Goal: Task Accomplishment & Management: Manage account settings

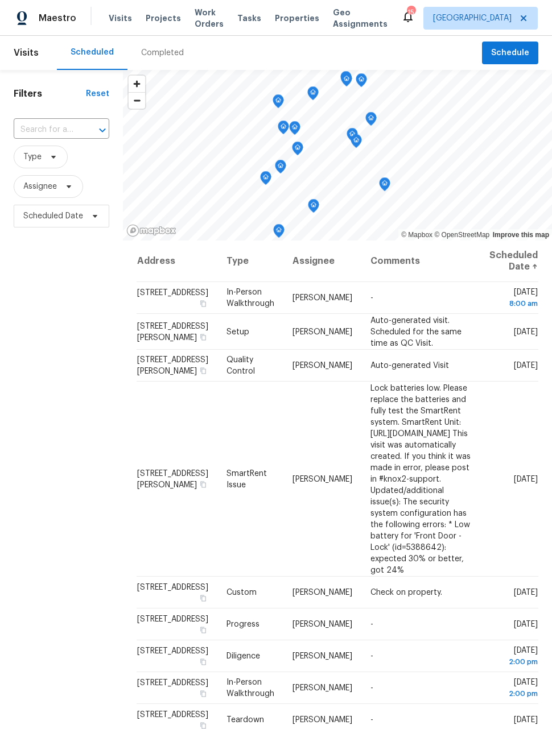
scroll to position [0, 22]
click at [0, 0] on icon at bounding box center [0, 0] width 0 height 0
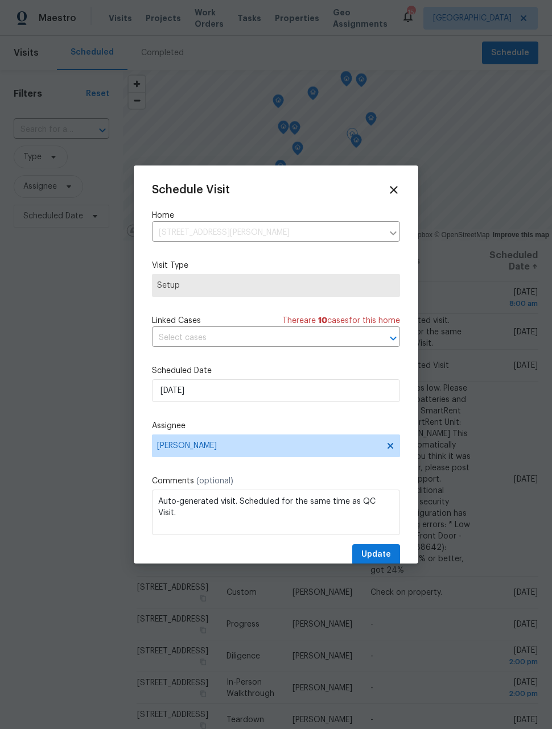
click at [329, 361] on div "Schedule Visit Home 622 Dawson St, Aurora, CO 80011 ​ Visit Type Setup Linked C…" at bounding box center [276, 375] width 248 height 382
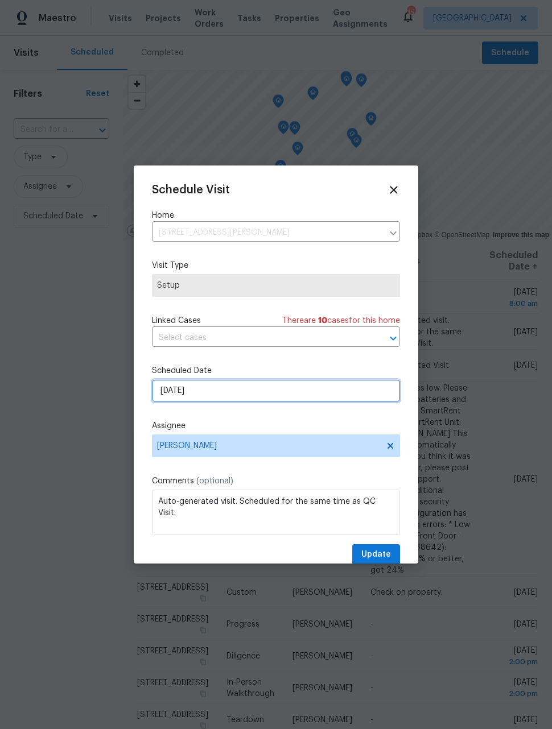
click at [329, 396] on input "9/4/2025" at bounding box center [276, 390] width 248 height 23
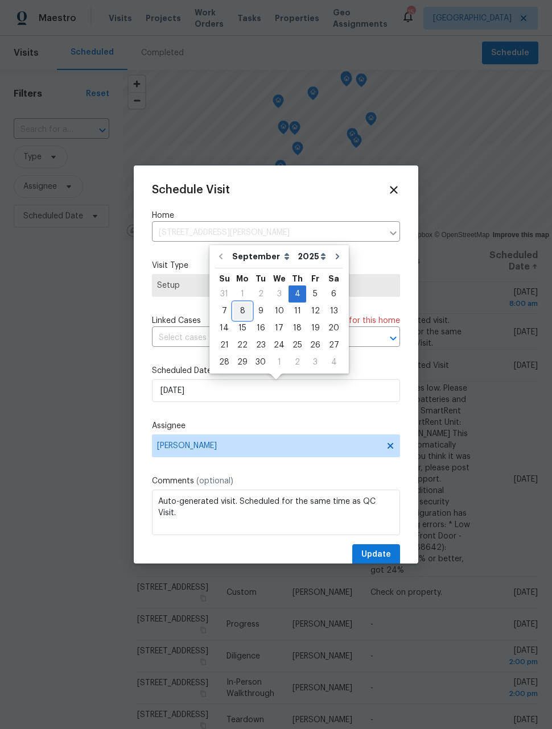
click at [241, 311] on div "8" at bounding box center [242, 311] width 18 height 16
type input "9/8/2025"
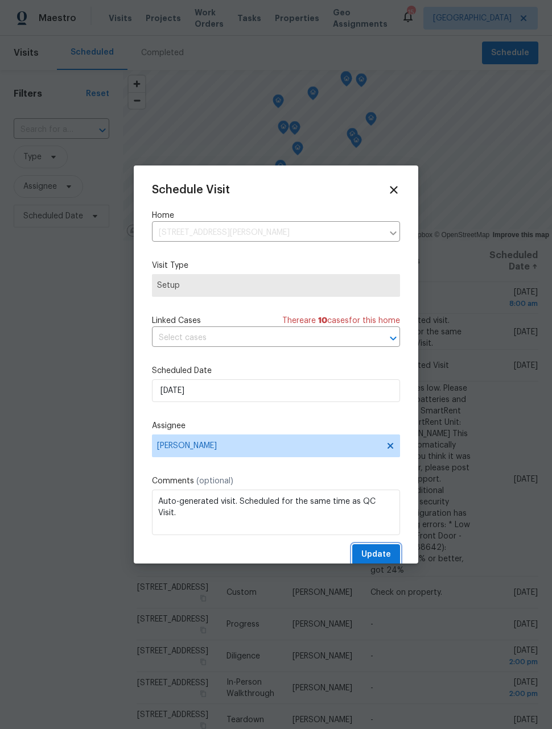
click at [380, 557] on span "Update" at bounding box center [376, 555] width 30 height 14
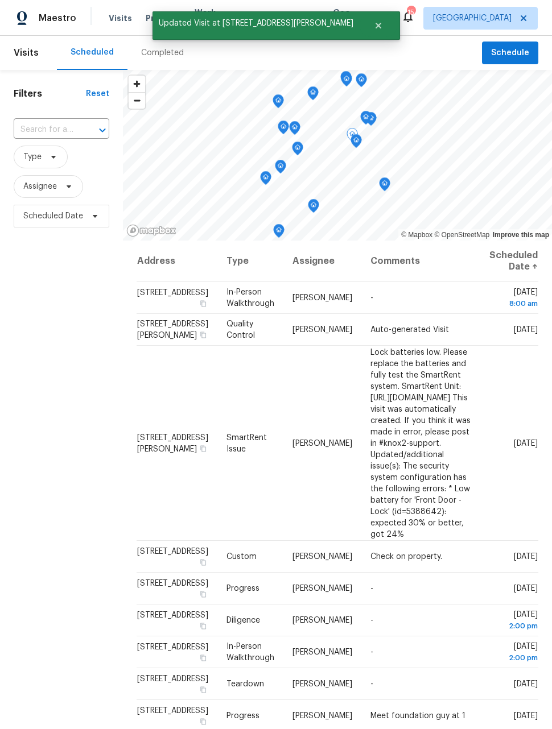
click at [0, 0] on icon at bounding box center [0, 0] width 0 height 0
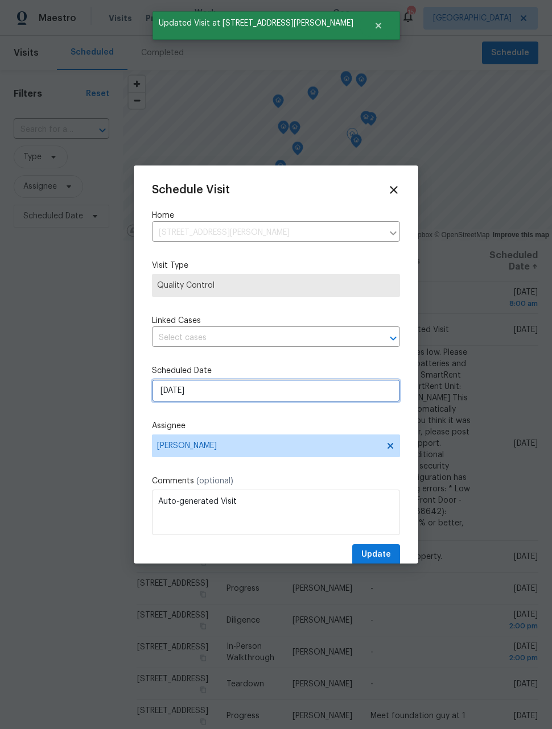
click at [297, 396] on input "9/4/2025" at bounding box center [276, 390] width 248 height 23
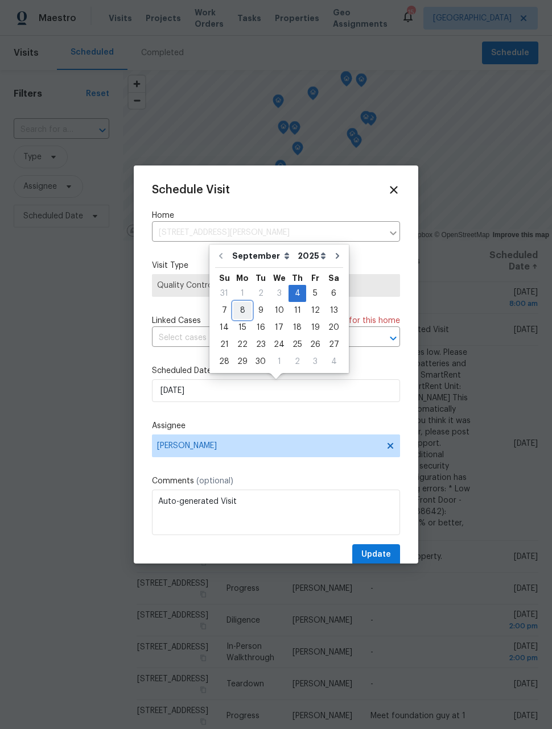
click at [241, 313] on div "8" at bounding box center [242, 311] width 18 height 16
type input "9/8/2025"
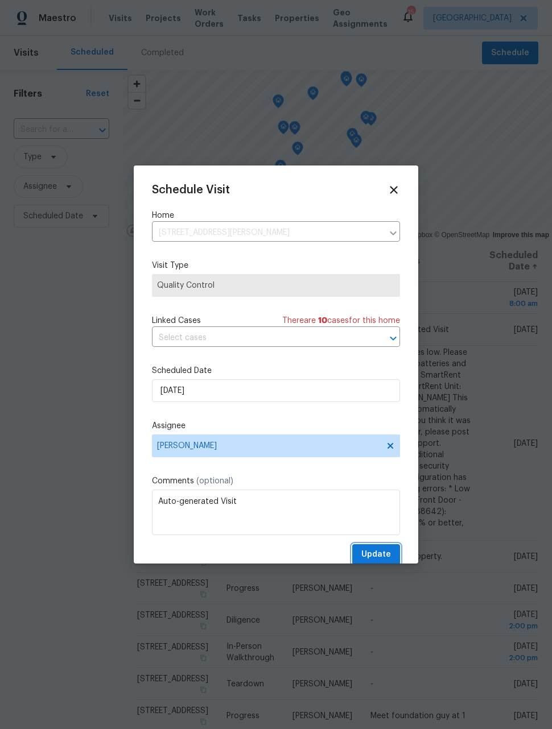
click at [381, 557] on span "Update" at bounding box center [376, 555] width 30 height 14
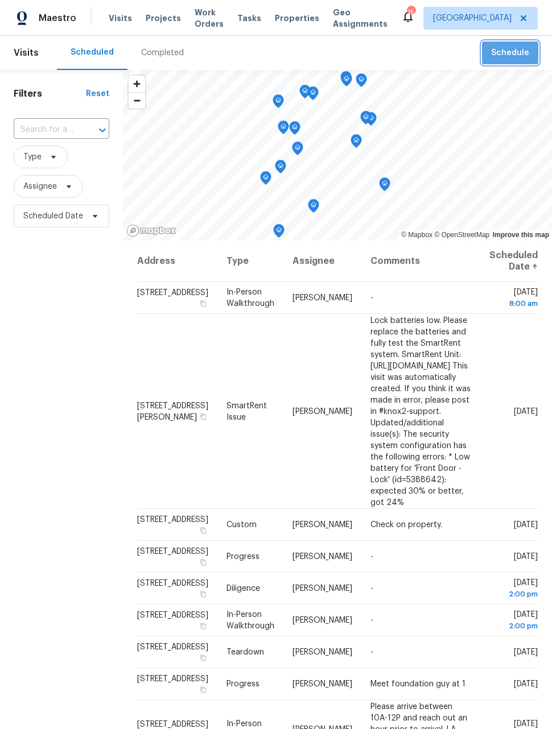
click at [514, 58] on span "Schedule" at bounding box center [510, 53] width 38 height 14
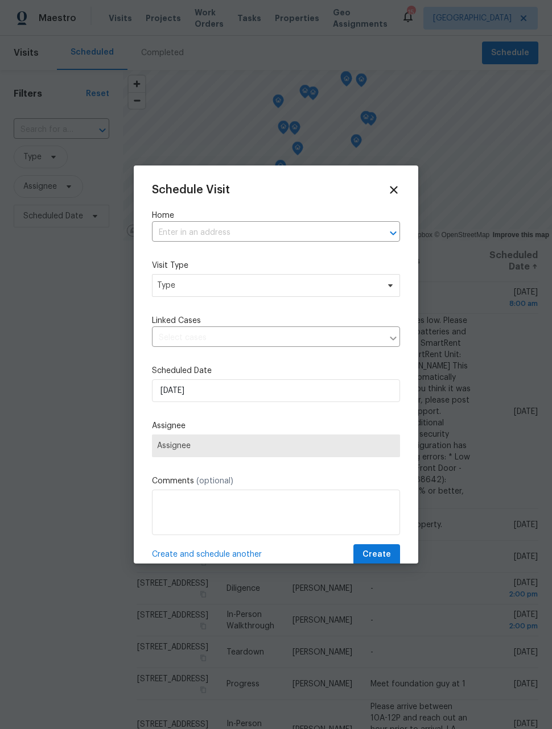
click at [339, 237] on input "text" at bounding box center [260, 233] width 216 height 18
type input "622"
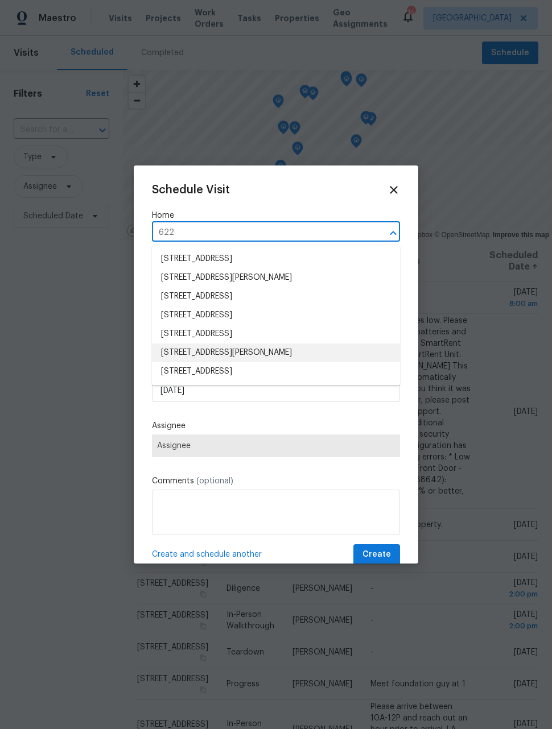
click at [290, 356] on li "622 Dawson St, Aurora, CO 80011" at bounding box center [276, 353] width 248 height 19
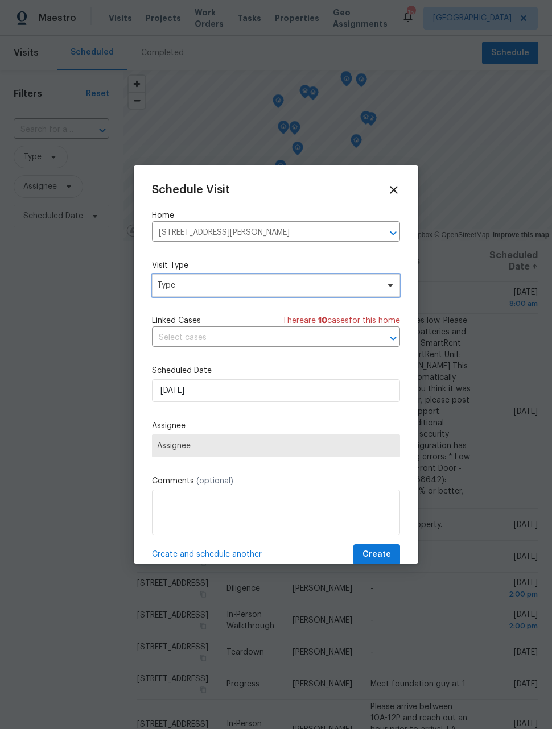
click at [311, 292] on span "Type" at bounding box center [276, 285] width 248 height 23
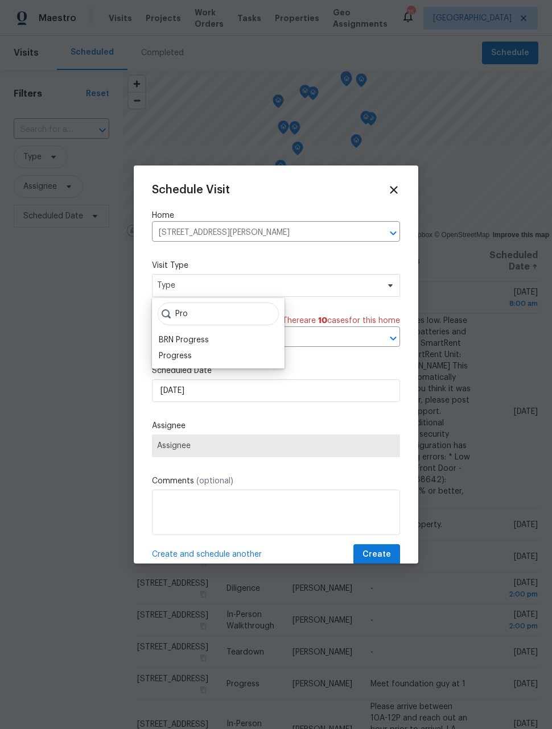
type input "Pro"
click at [191, 352] on div "Progress" at bounding box center [175, 355] width 33 height 11
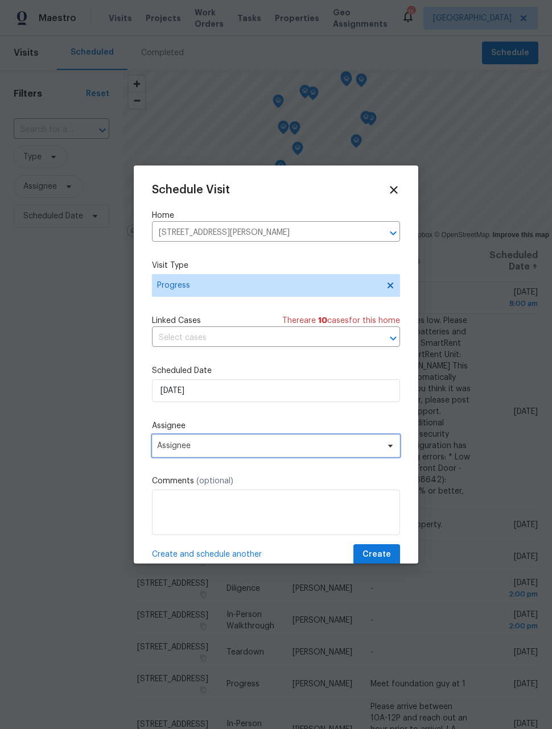
click at [203, 450] on span "Assignee" at bounding box center [268, 445] width 223 height 9
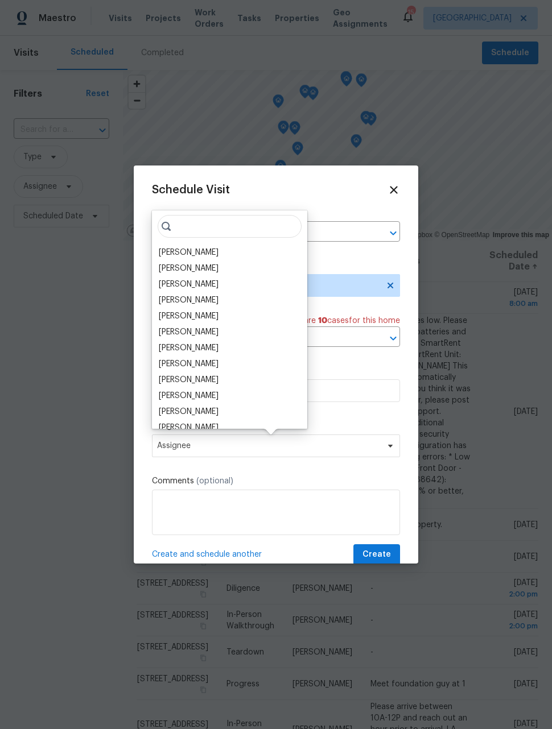
click at [199, 255] on div "[PERSON_NAME]" at bounding box center [189, 252] width 60 height 11
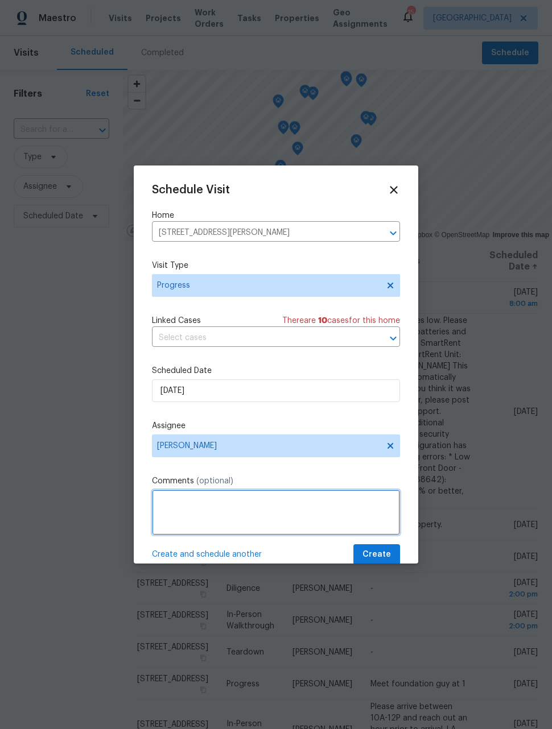
click at [295, 512] on textarea at bounding box center [276, 513] width 248 height 46
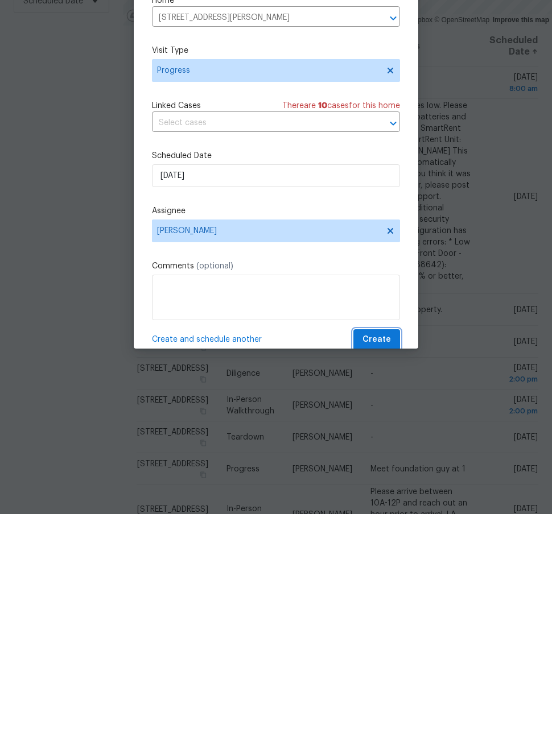
click at [377, 548] on span "Create" at bounding box center [376, 555] width 28 height 14
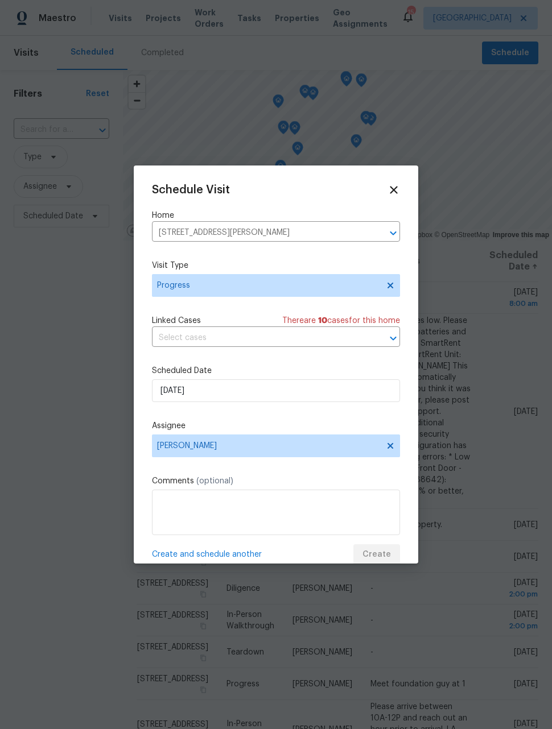
scroll to position [0, 0]
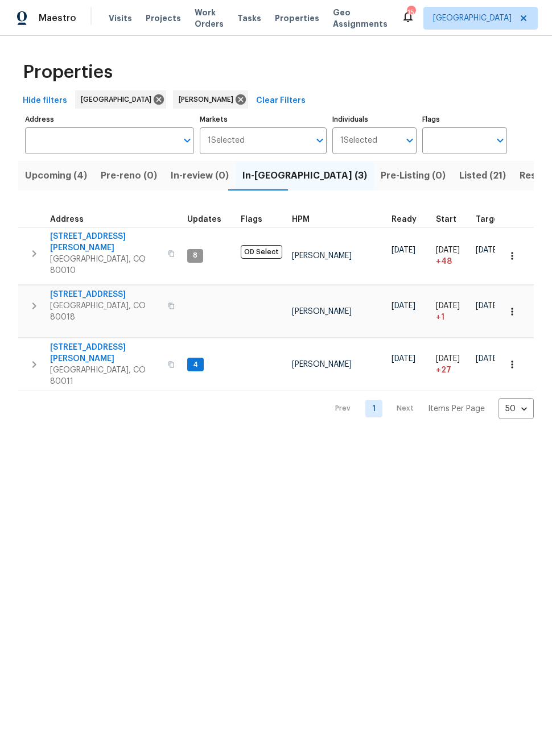
click at [57, 175] on span "Upcoming (4)" at bounding box center [56, 176] width 62 height 16
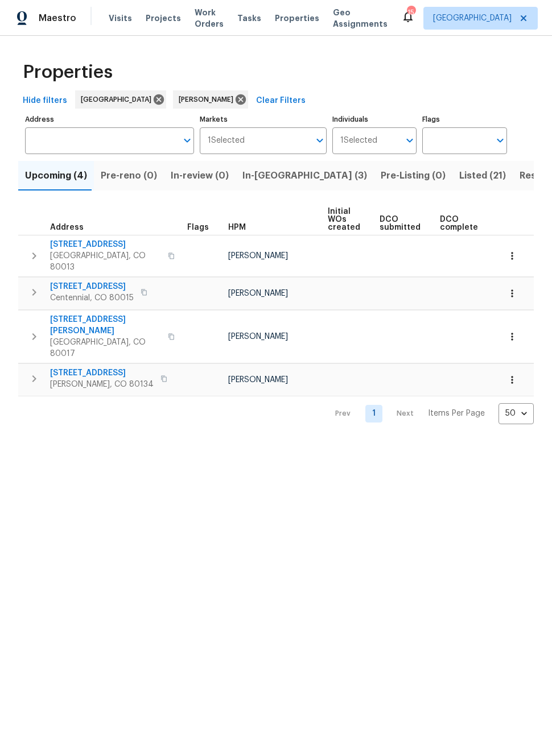
click at [50, 367] on span "16353 Orchard Grass Ln" at bounding box center [102, 372] width 104 height 11
click at [509, 367] on button "button" at bounding box center [511, 379] width 25 height 25
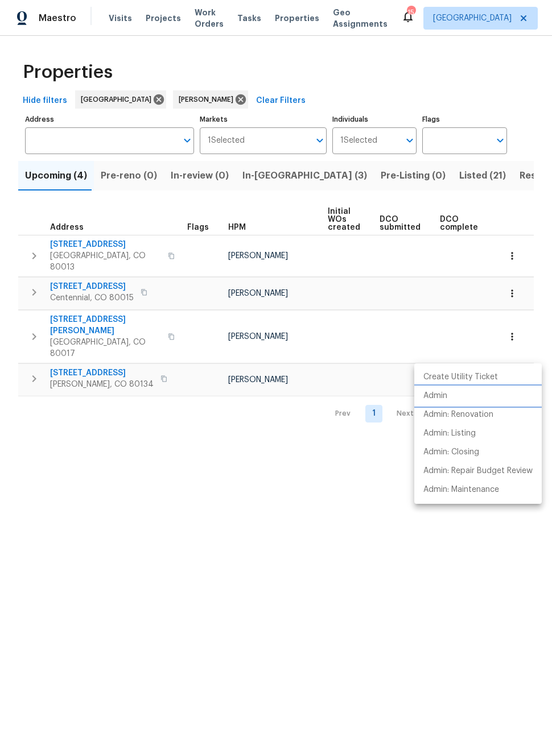
click at [432, 398] on p "Admin" at bounding box center [435, 396] width 24 height 12
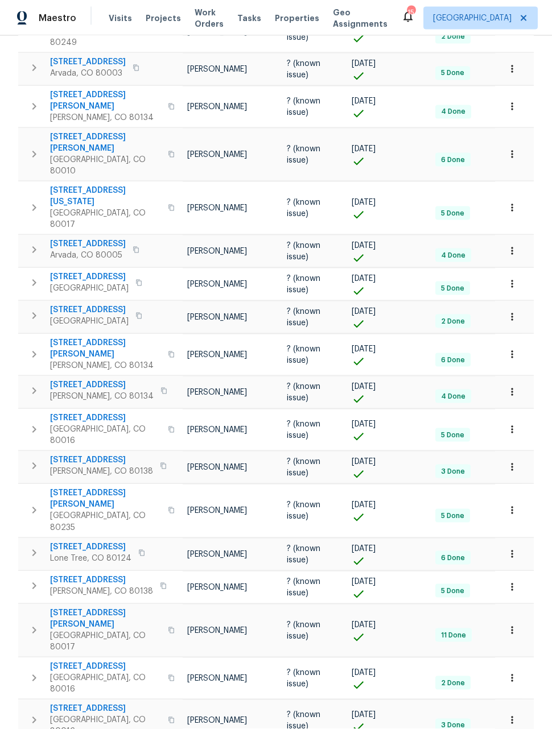
scroll to position [37, 0]
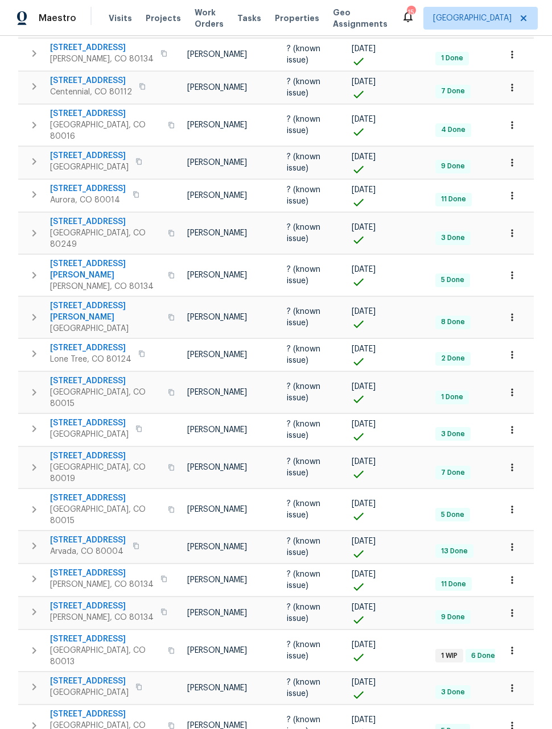
scroll to position [37, 0]
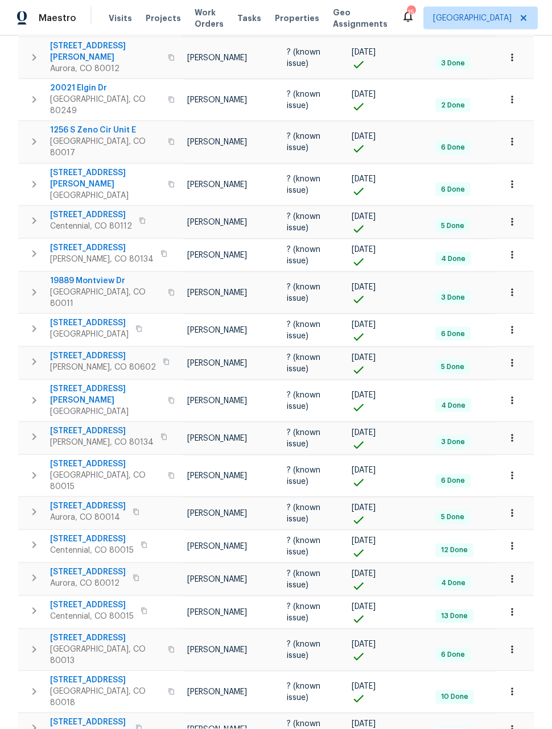
scroll to position [37, 0]
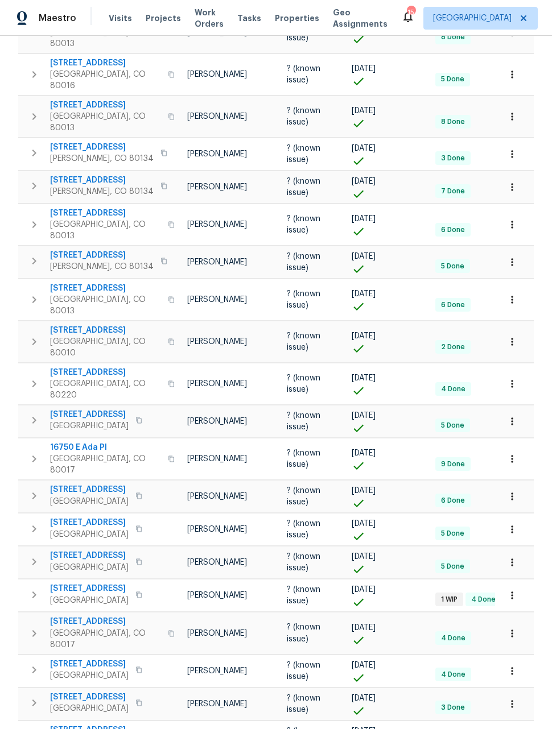
scroll to position [1166, 0]
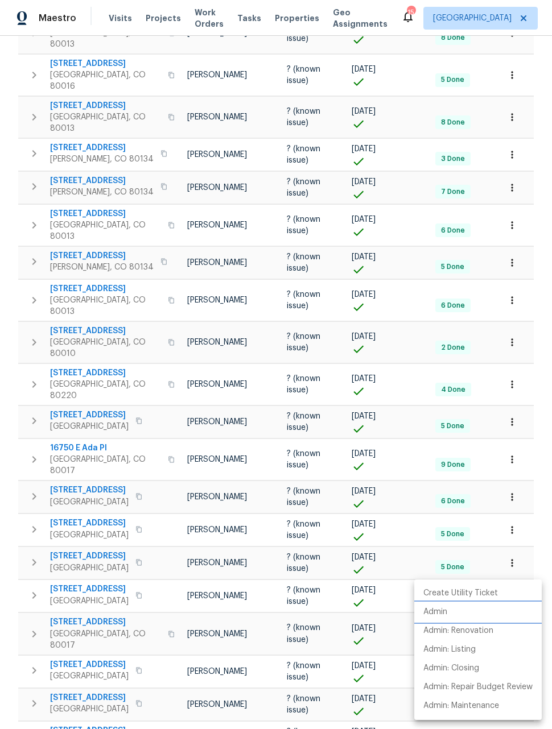
click at [437, 613] on p "Admin" at bounding box center [435, 612] width 24 height 12
click at [48, 17] on div at bounding box center [276, 364] width 552 height 729
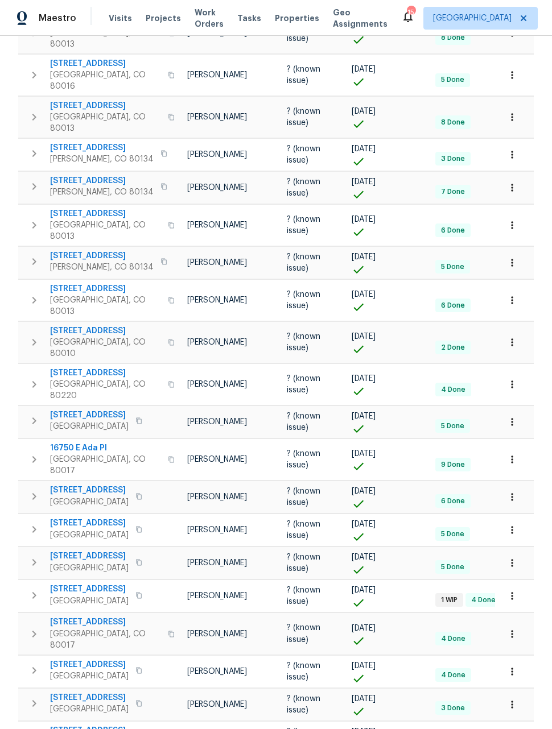
click at [58, 18] on span "Maestro" at bounding box center [58, 18] width 38 height 11
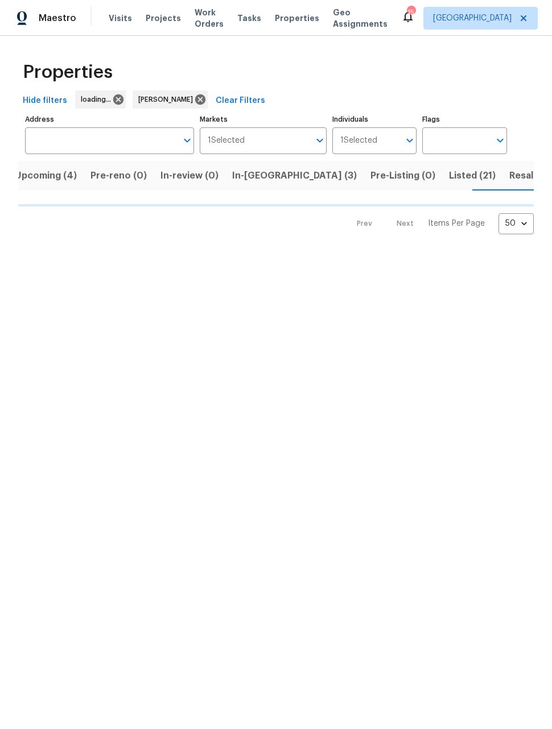
scroll to position [0, 11]
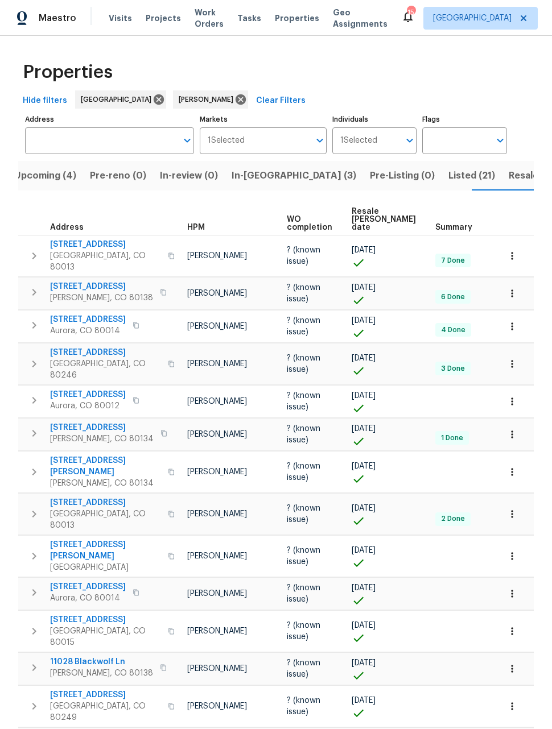
click at [35, 180] on span "Upcoming (4)" at bounding box center [45, 176] width 62 height 16
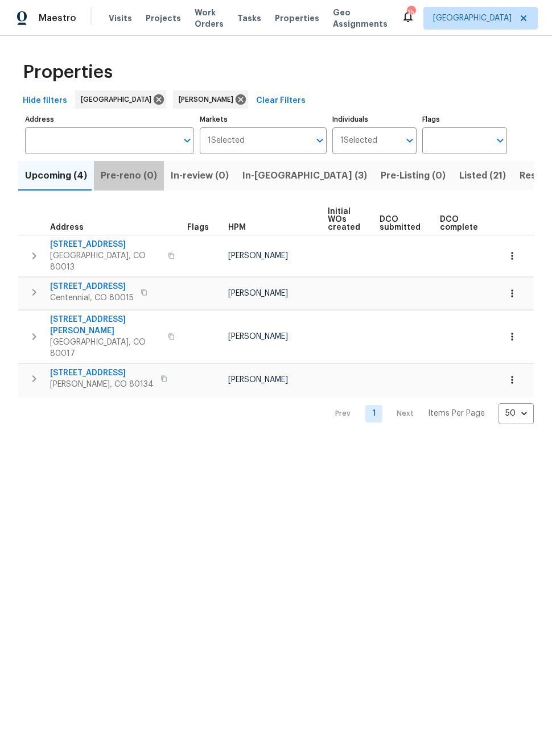
click at [128, 179] on span "Pre-reno (0)" at bounding box center [129, 176] width 56 height 16
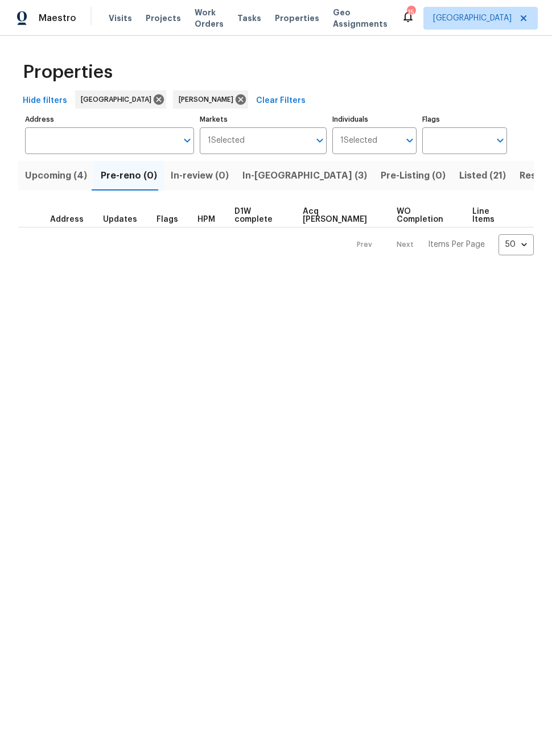
click at [63, 181] on span "Upcoming (4)" at bounding box center [56, 176] width 62 height 16
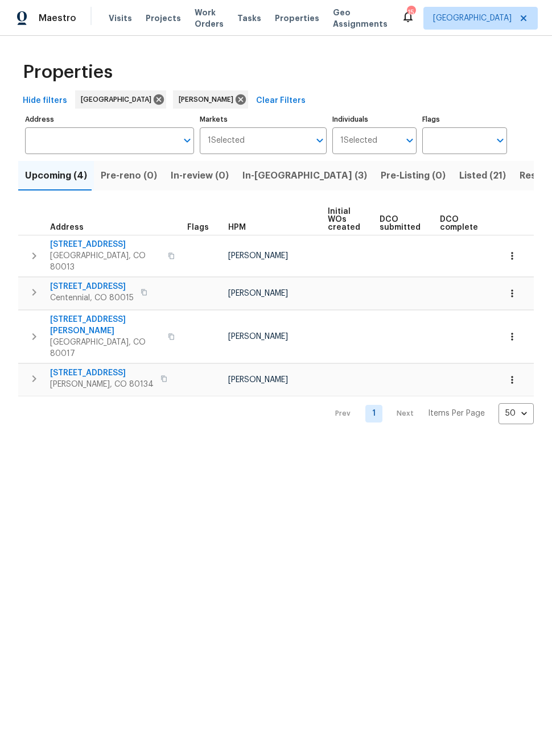
click at [246, 171] on span "In-[GEOGRAPHIC_DATA] (3)" at bounding box center [304, 176] width 125 height 16
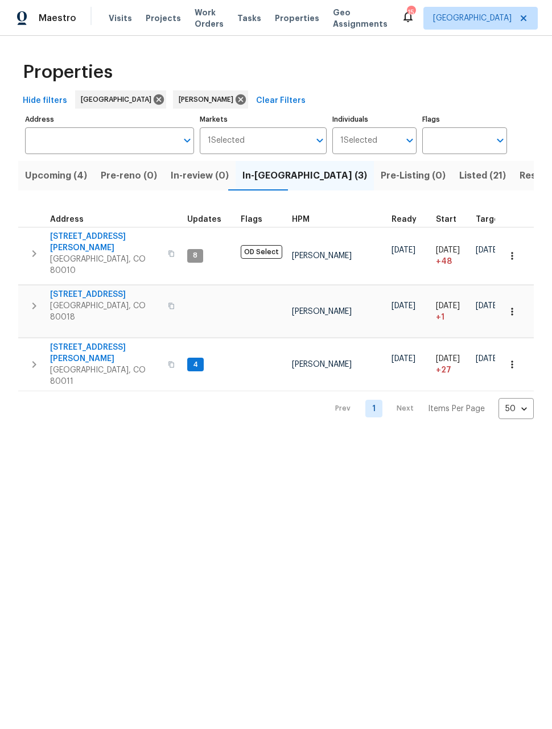
click at [44, 177] on span "Upcoming (4)" at bounding box center [56, 176] width 62 height 16
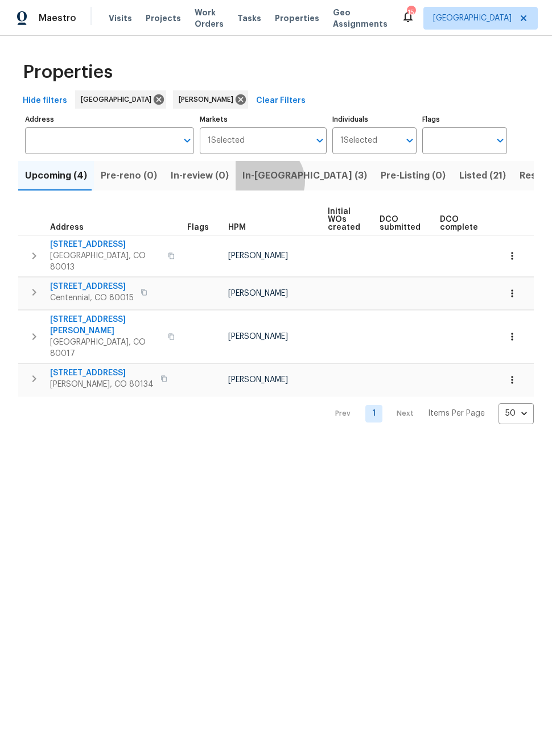
click at [259, 182] on span "In-[GEOGRAPHIC_DATA] (3)" at bounding box center [304, 176] width 125 height 16
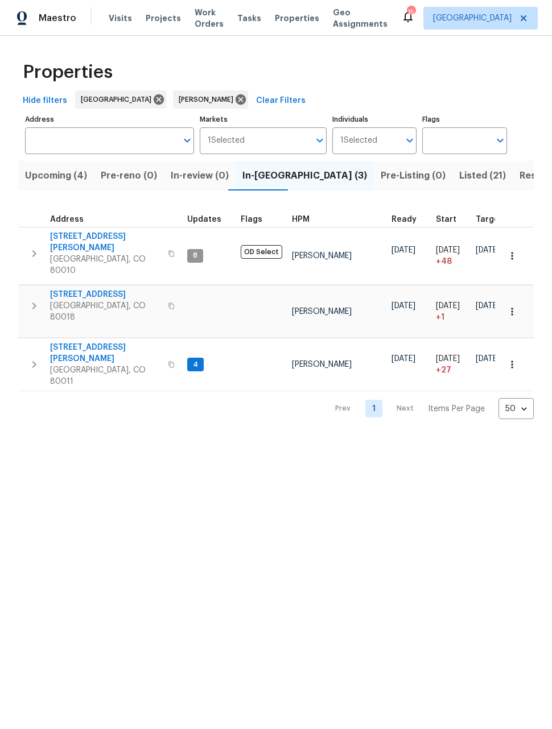
click at [328, 437] on html "Maestro Visits Projects Work Orders Tasks Properties Geo Assignments 15 Denver …" at bounding box center [276, 218] width 552 height 437
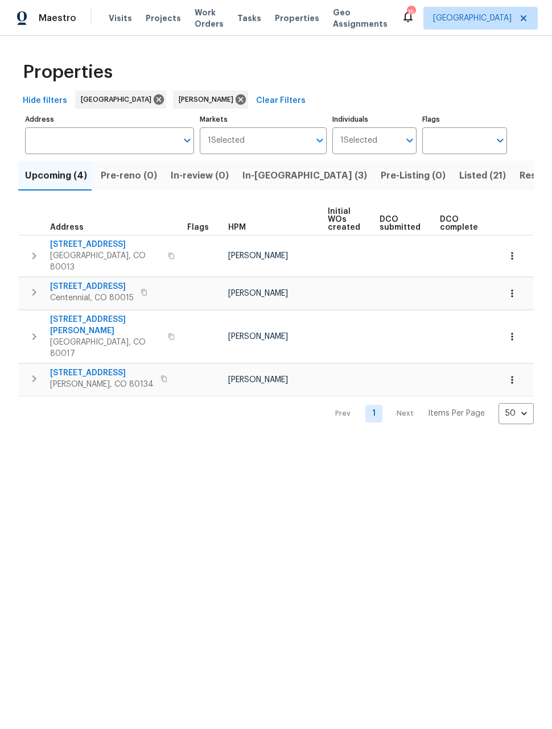
scroll to position [0, 208]
